Goal: Information Seeking & Learning: Understand process/instructions

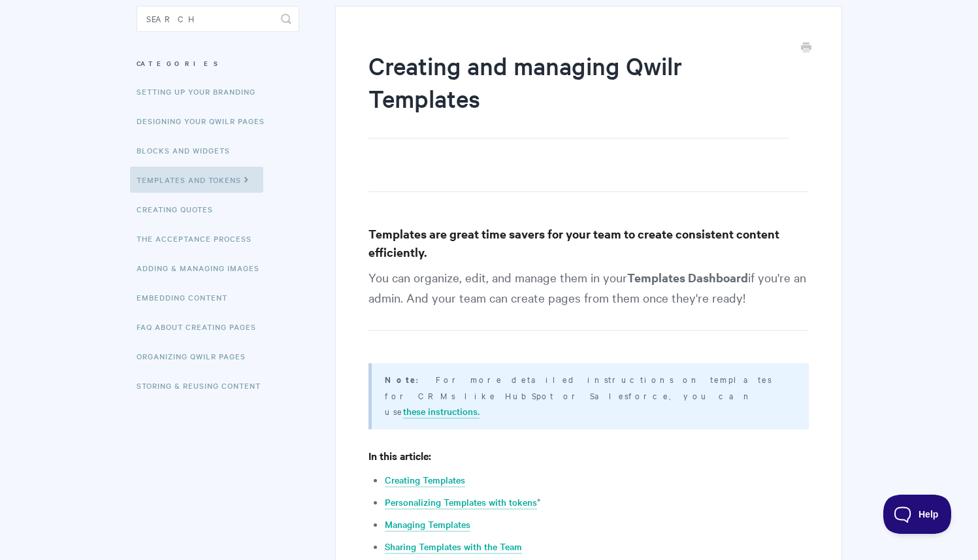
scroll to position [224, 0]
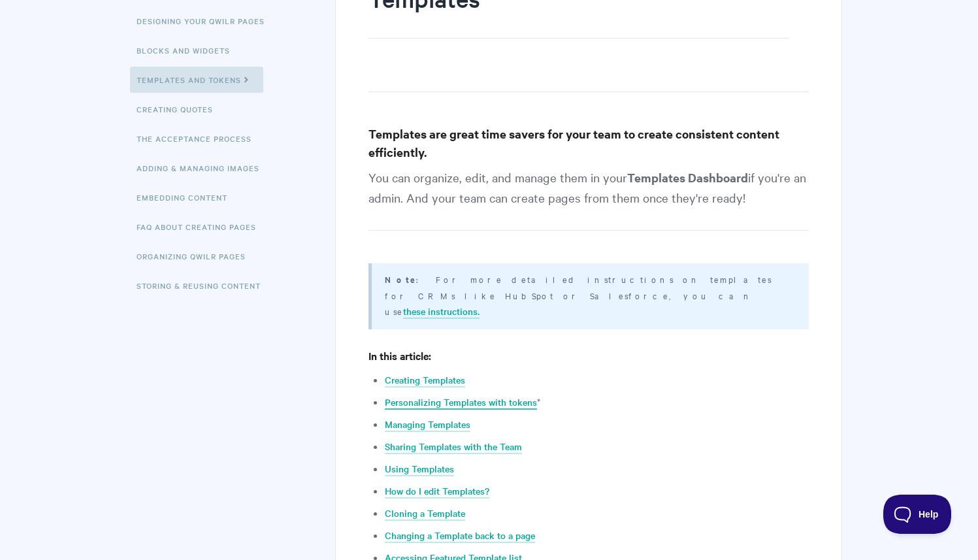
click at [457, 395] on link "Personalizing Templates with tokens" at bounding box center [461, 402] width 152 height 14
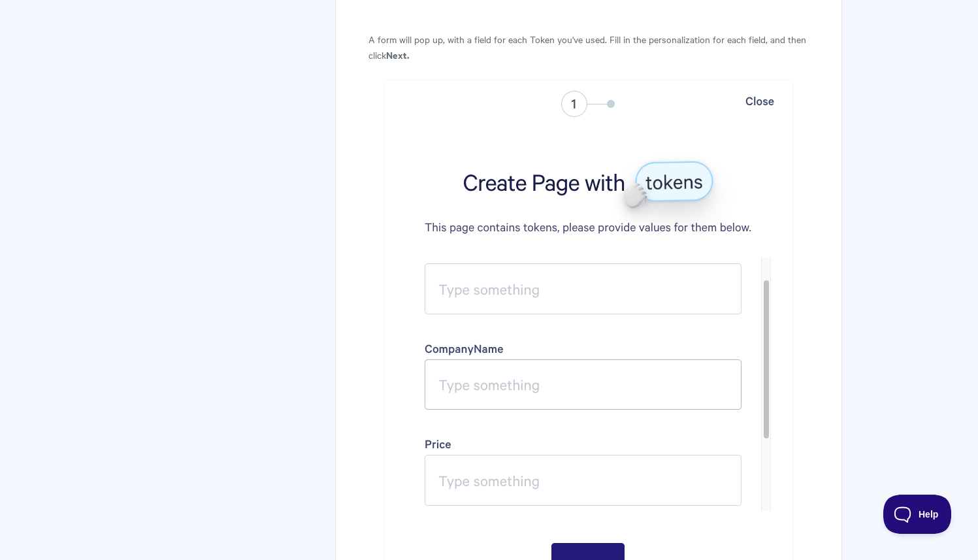
scroll to position [4254, 0]
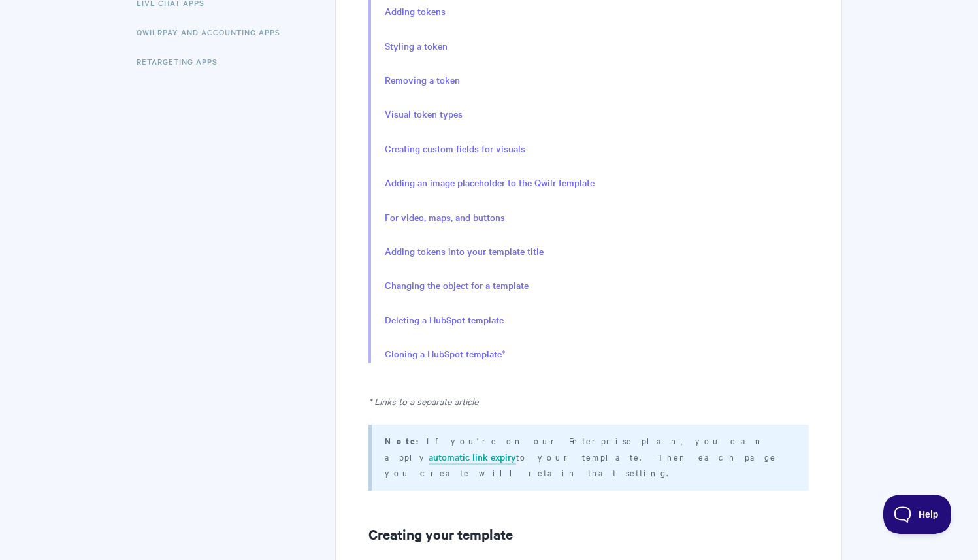
scroll to position [432, 0]
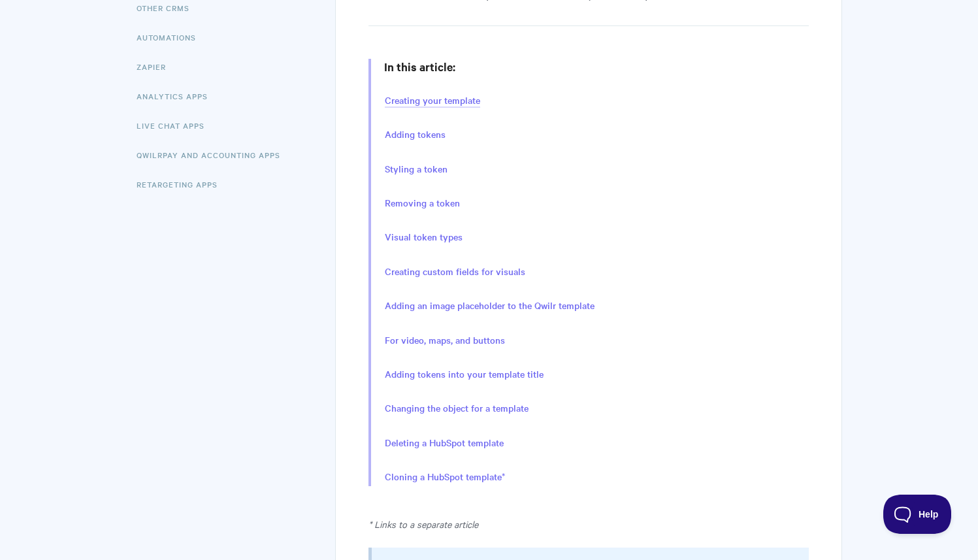
click at [448, 97] on link "Creating your template" at bounding box center [432, 100] width 95 height 14
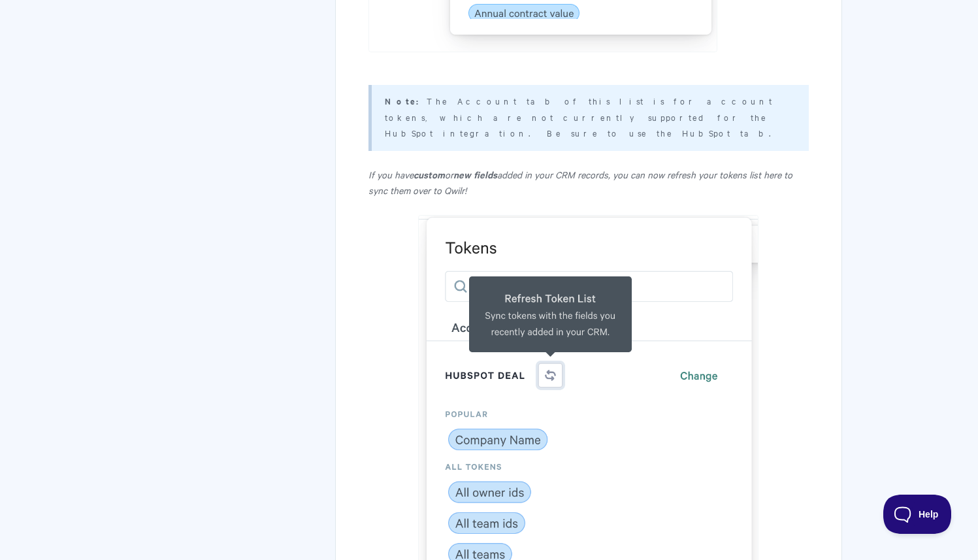
scroll to position [3463, 0]
